Goal: Navigation & Orientation: Find specific page/section

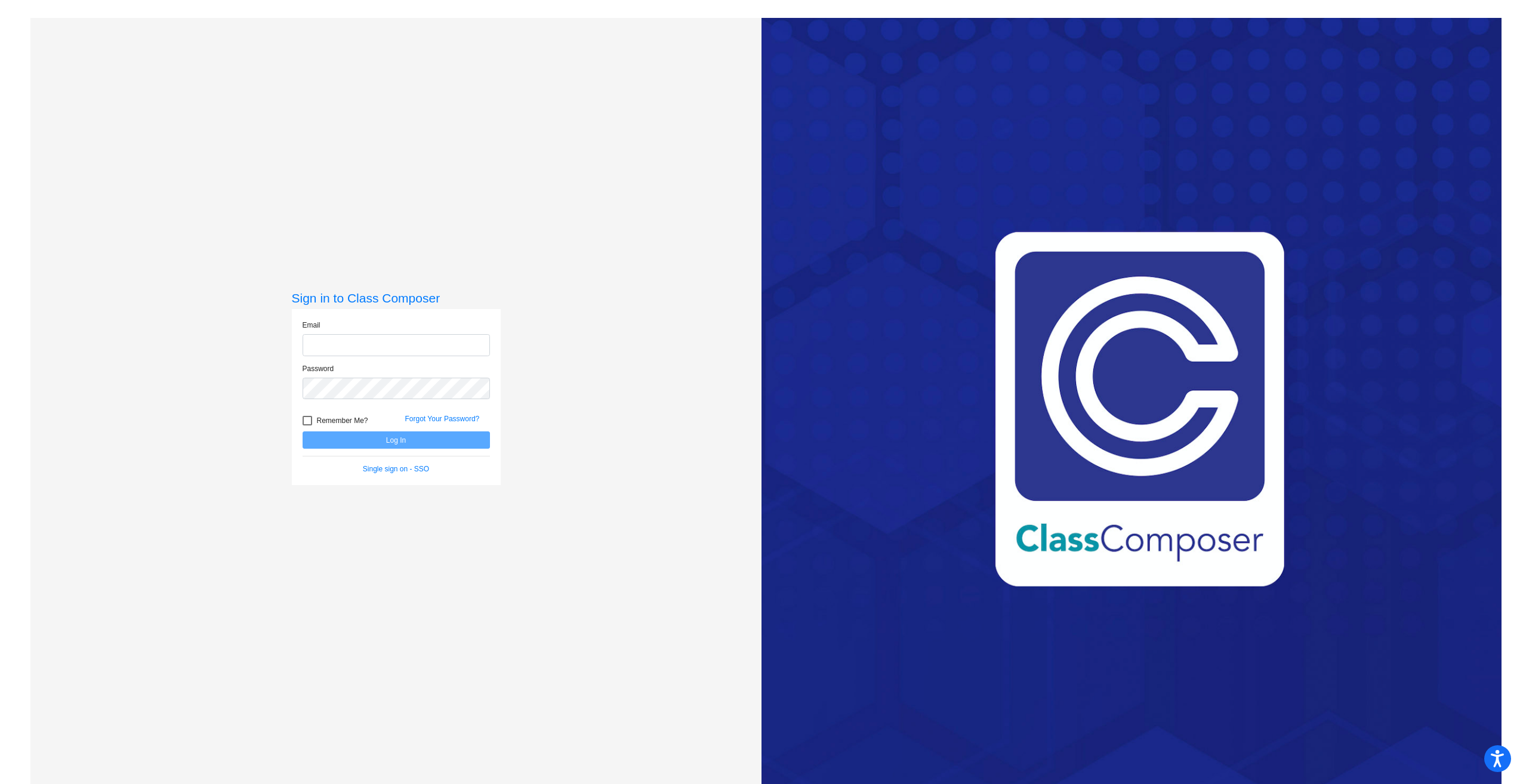
click at [401, 349] on input "email" at bounding box center [396, 345] width 188 height 22
type input "[EMAIL_ADDRESS][DOMAIN_NAME]"
click at [302, 432] on button "Log In" at bounding box center [396, 440] width 188 height 17
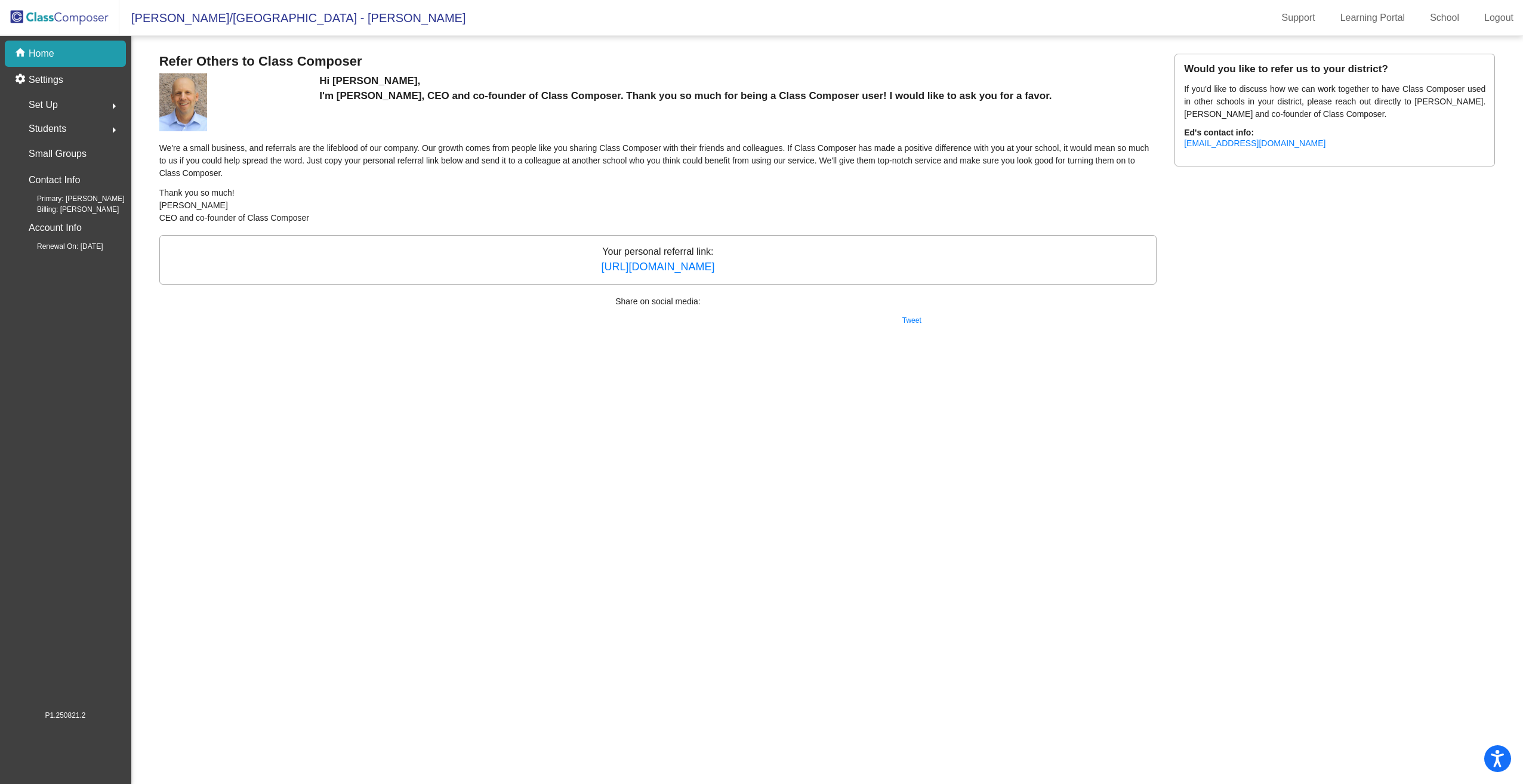
click at [33, 56] on p "Home" at bounding box center [41, 54] width 26 height 15
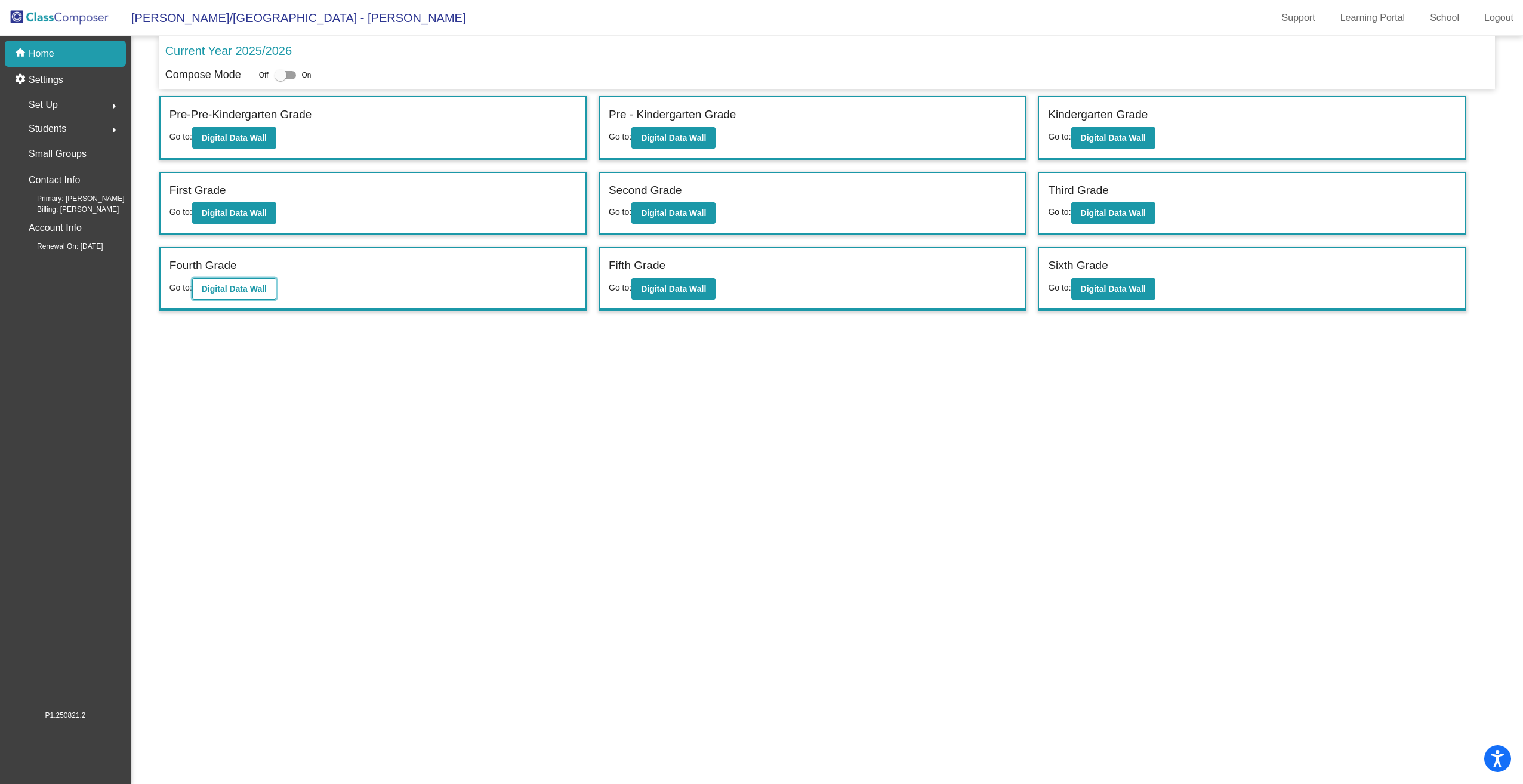
click at [236, 295] on button "Digital Data Wall" at bounding box center [234, 289] width 84 height 22
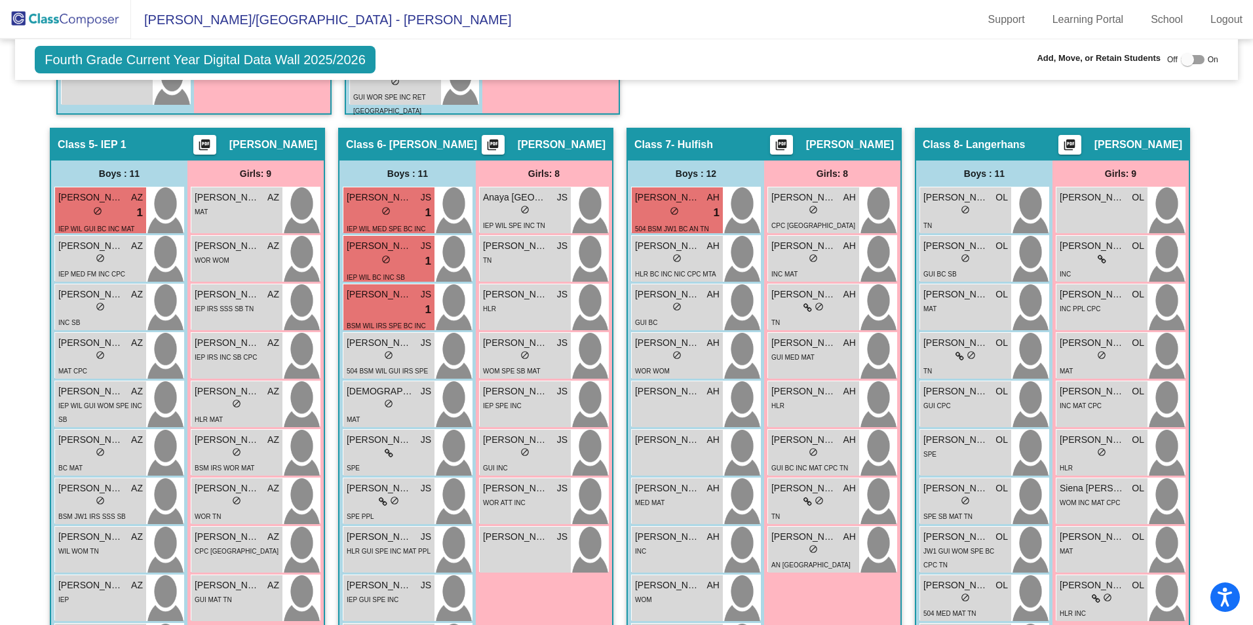
scroll to position [1048, 0]
